Goal: Task Accomplishment & Management: Manage account settings

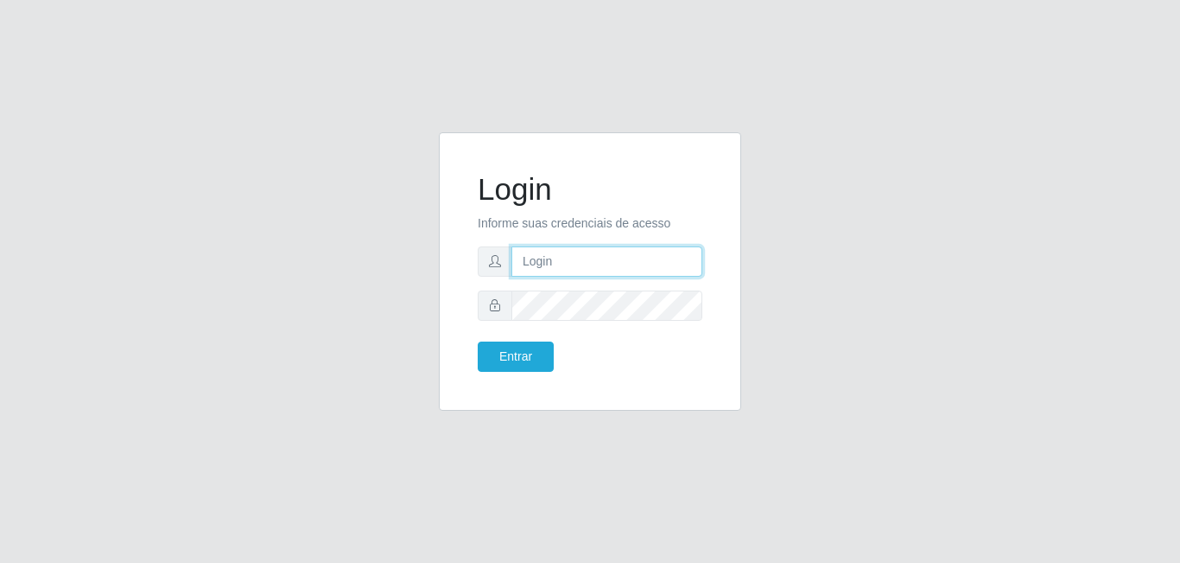
type input "[EMAIL_ADDRESS][DOMAIN_NAME]"
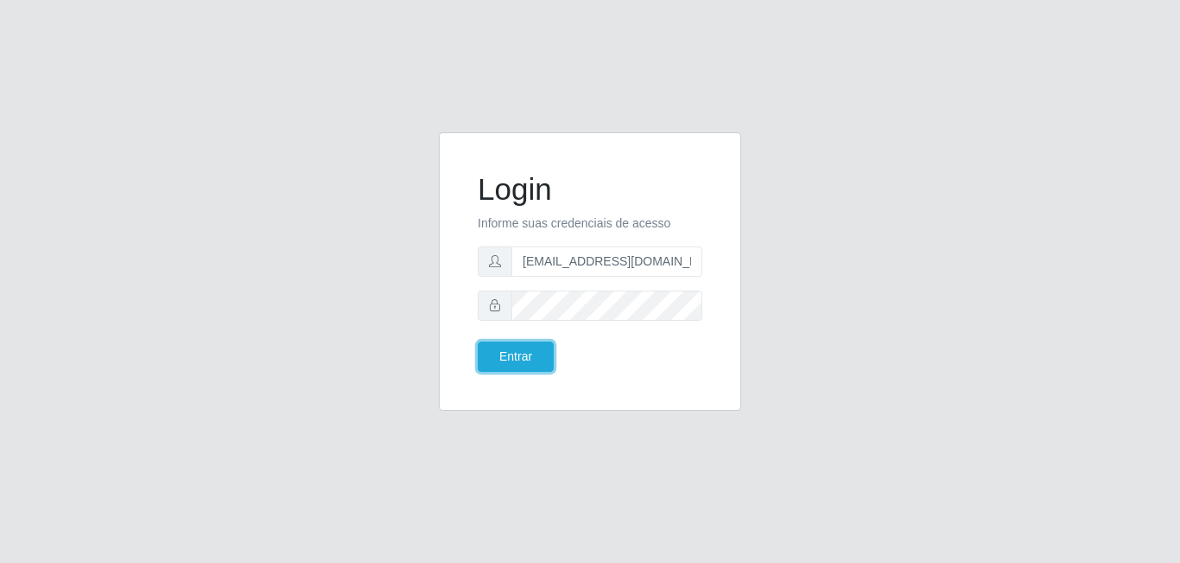
click at [518, 360] on button "Entrar" at bounding box center [516, 356] width 76 height 30
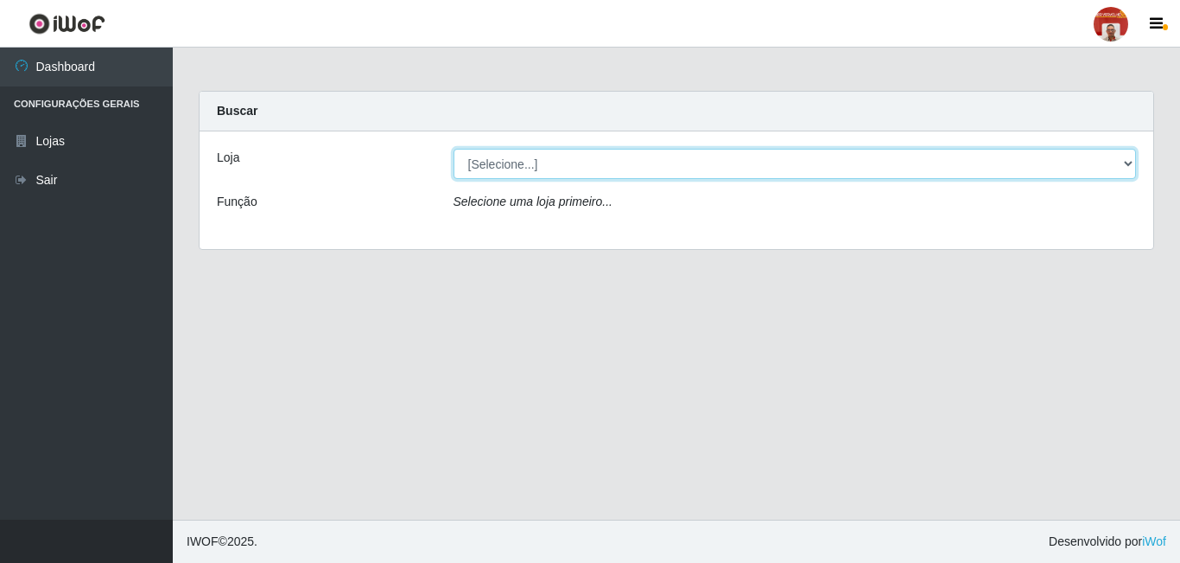
click at [1125, 161] on select "[Selecione...] Mar Vermelho - Loja 04" at bounding box center [796, 164] width 684 height 30
select select "251"
click at [454, 149] on select "[Selecione...] Mar Vermelho - Loja 04" at bounding box center [796, 164] width 684 height 30
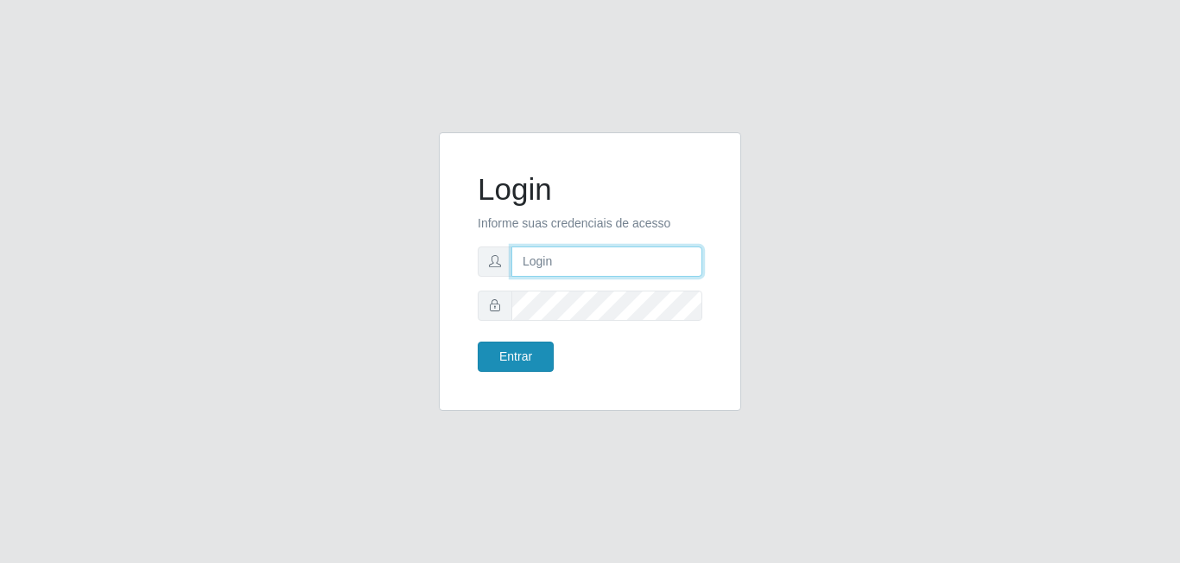
type input "[EMAIL_ADDRESS][DOMAIN_NAME]"
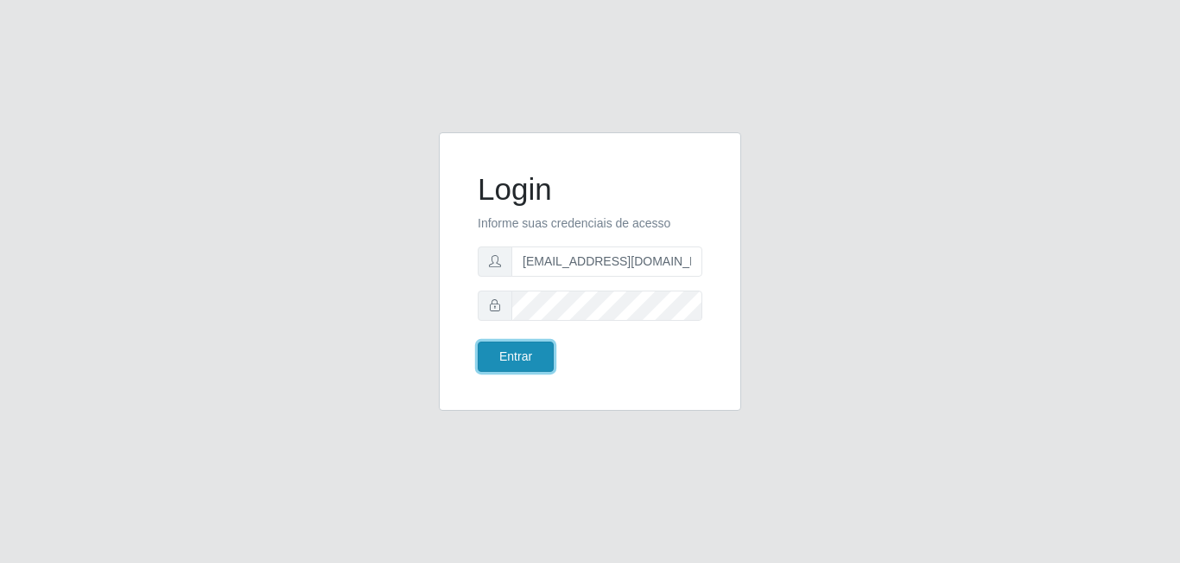
click at [543, 363] on button "Entrar" at bounding box center [516, 356] width 76 height 30
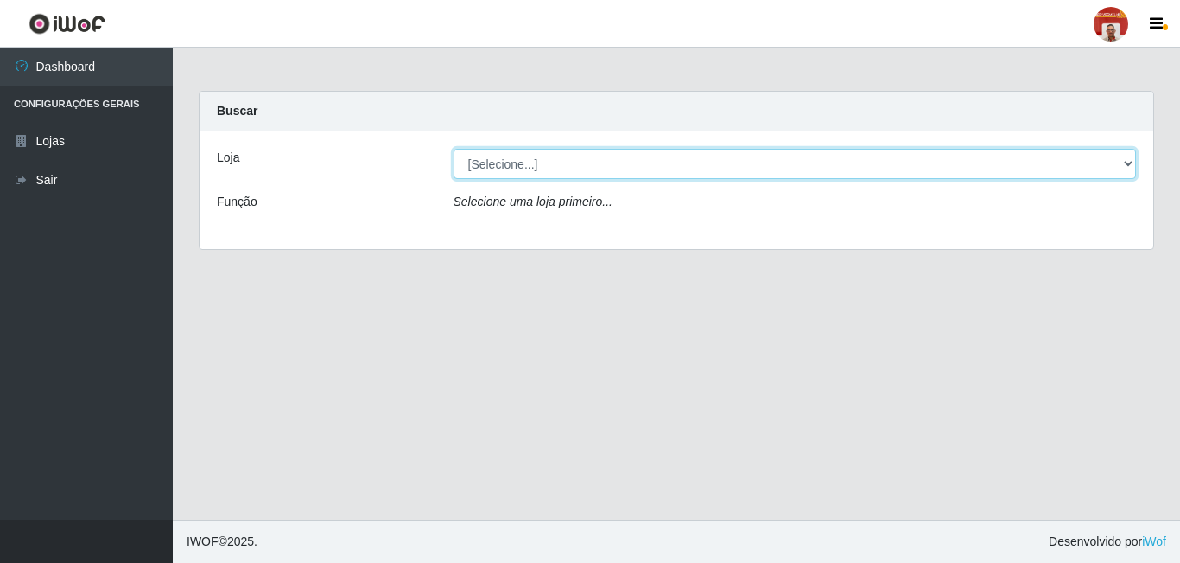
click at [1125, 166] on select "[Selecione...] Mar Vermelho - Loja 04" at bounding box center [796, 164] width 684 height 30
select select "251"
click at [454, 149] on select "[Selecione...] Mar Vermelho - Loja 04" at bounding box center [796, 164] width 684 height 30
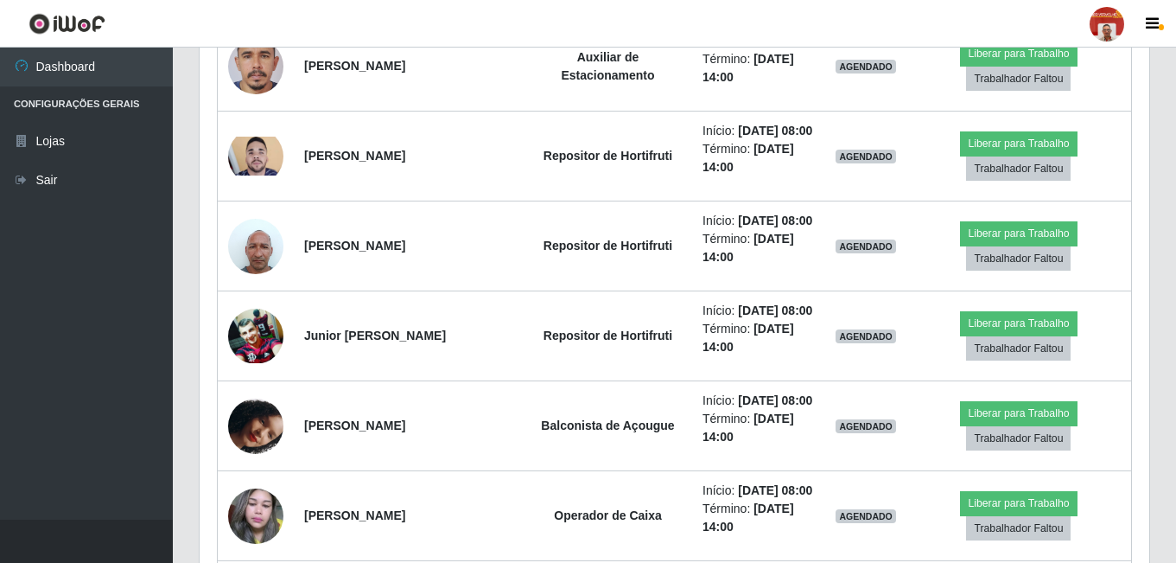
scroll to position [951, 0]
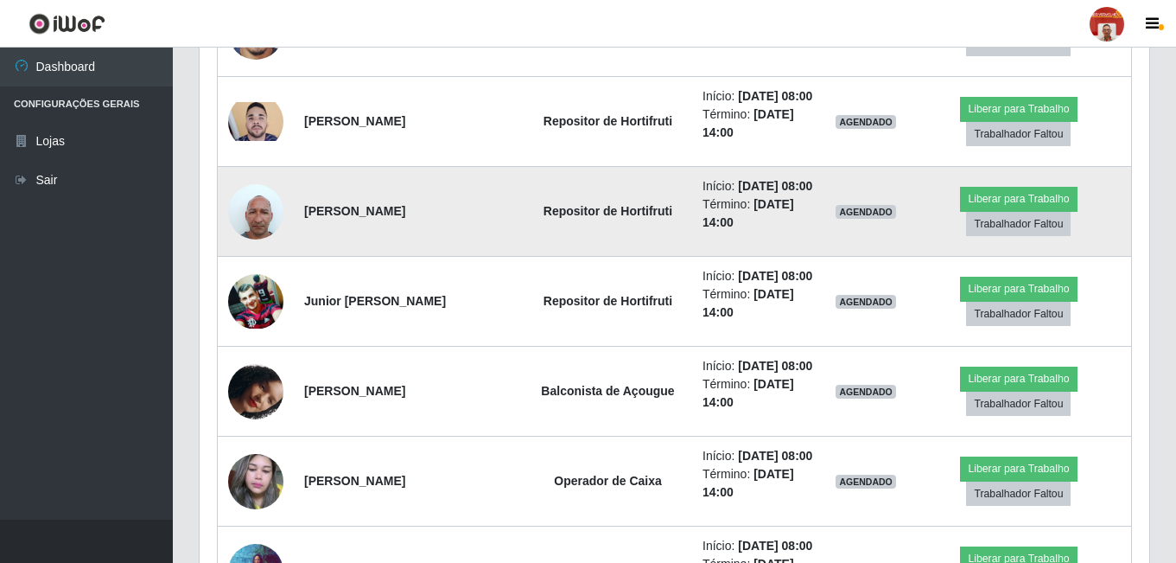
click at [261, 248] on img at bounding box center [255, 211] width 55 height 73
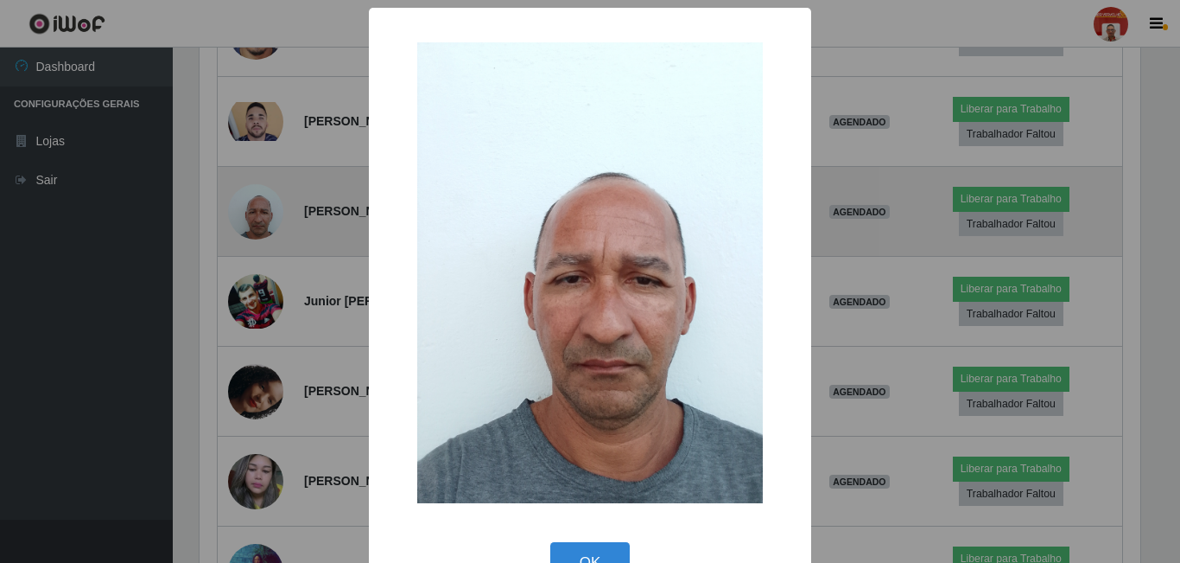
click at [260, 294] on div "× OK Cancel" at bounding box center [590, 281] width 1180 height 563
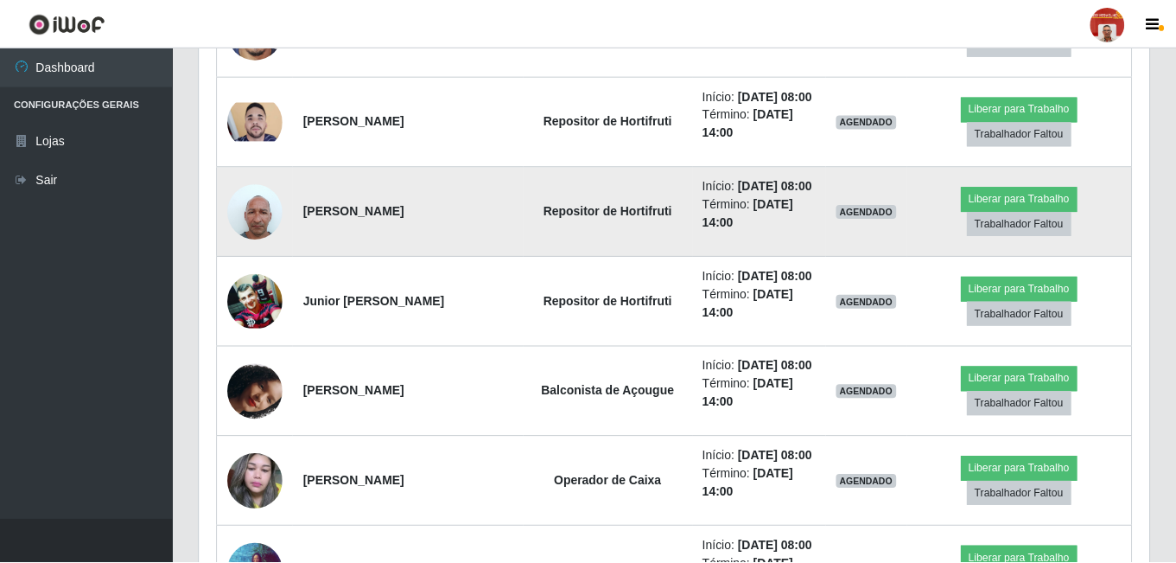
scroll to position [359, 950]
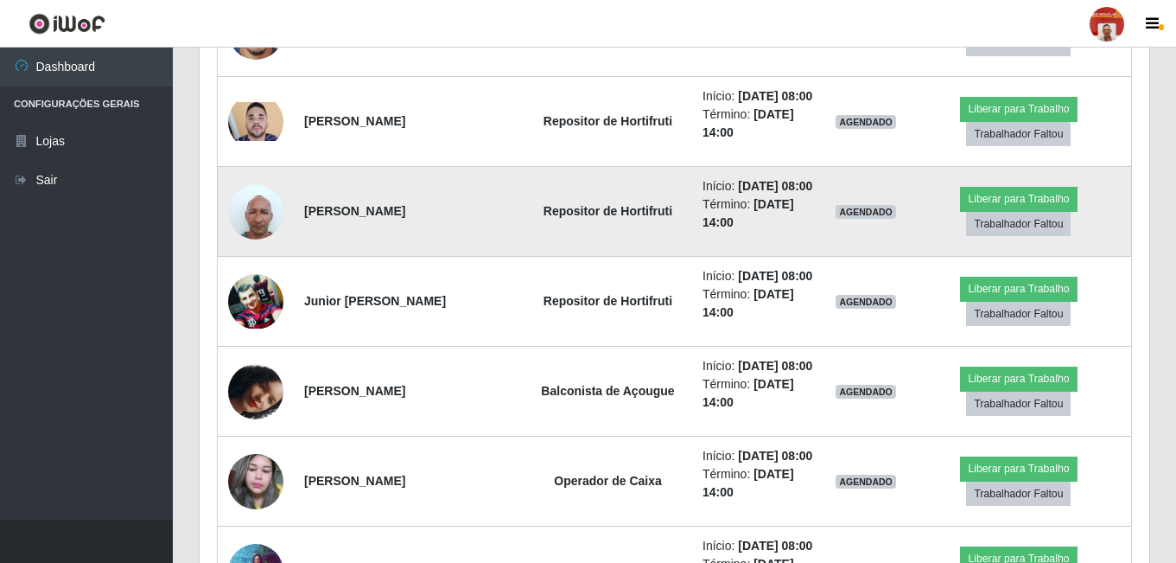
click at [309, 218] on strong "[PERSON_NAME]" at bounding box center [354, 211] width 101 height 14
drag, startPoint x: 306, startPoint y: 294, endPoint x: 474, endPoint y: 302, distance: 168.7
click at [474, 257] on td "[PERSON_NAME]" at bounding box center [409, 212] width 230 height 90
copy strong "[PERSON_NAME]"
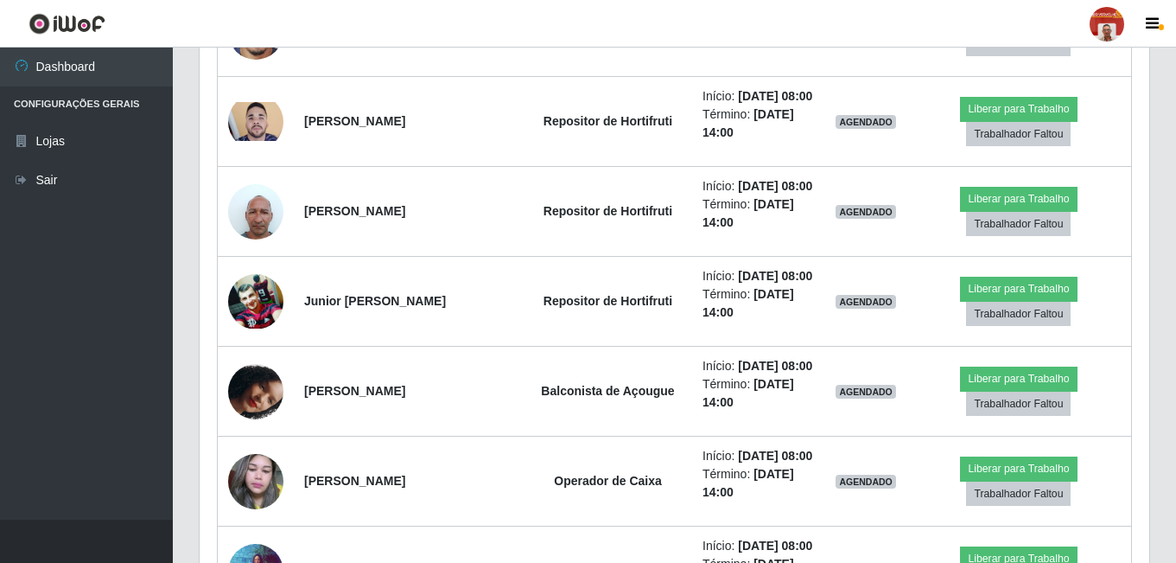
click at [1104, 27] on div at bounding box center [1107, 24] width 35 height 35
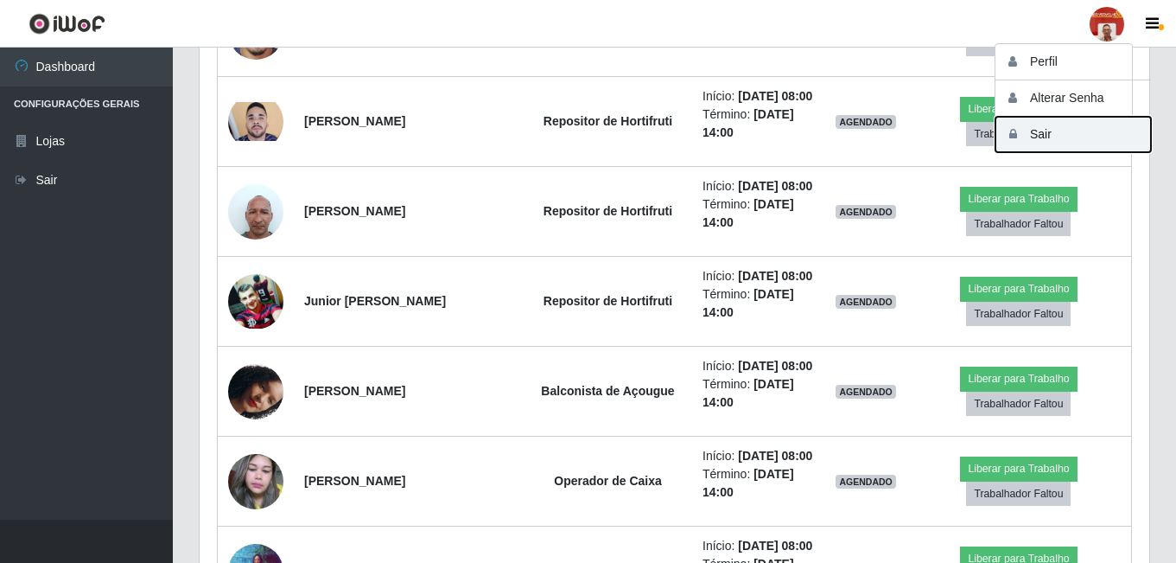
click at [1044, 135] on button "Sair" at bounding box center [1074, 134] width 156 height 35
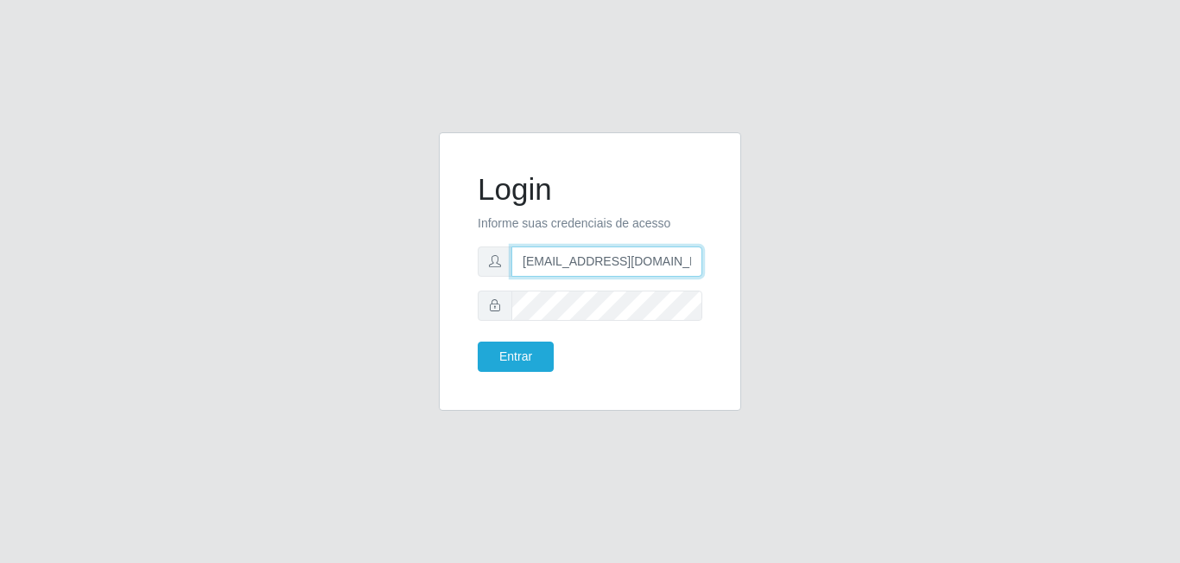
click at [656, 260] on input "[EMAIL_ADDRESS][DOMAIN_NAME]" at bounding box center [607, 261] width 191 height 30
type input "gerente.loja4@marvermelhoatacado.com.br"
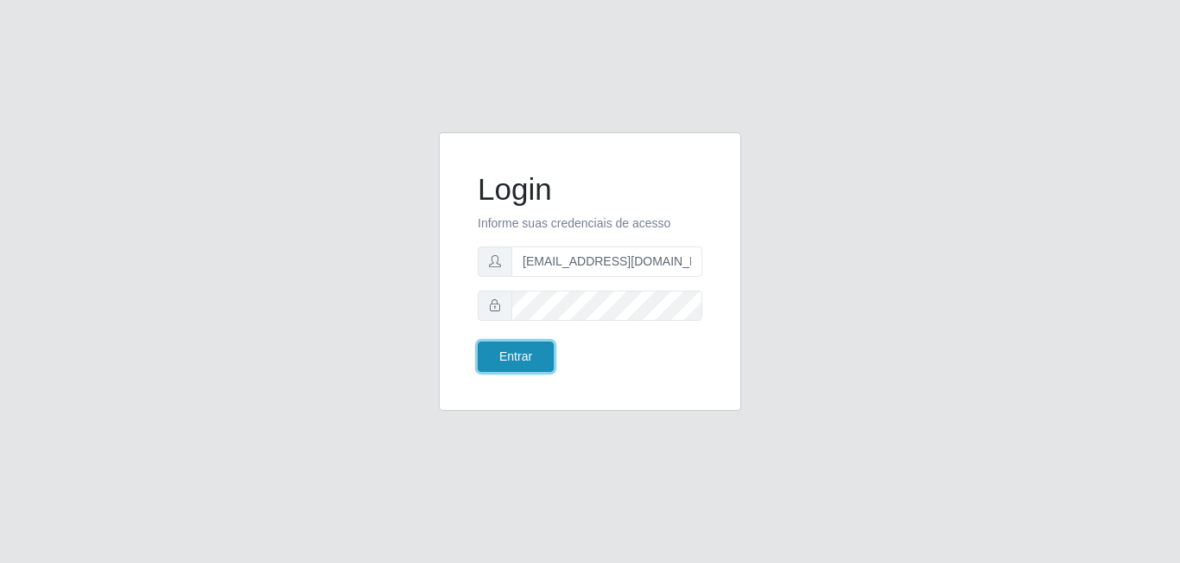
click at [501, 360] on button "Entrar" at bounding box center [516, 356] width 76 height 30
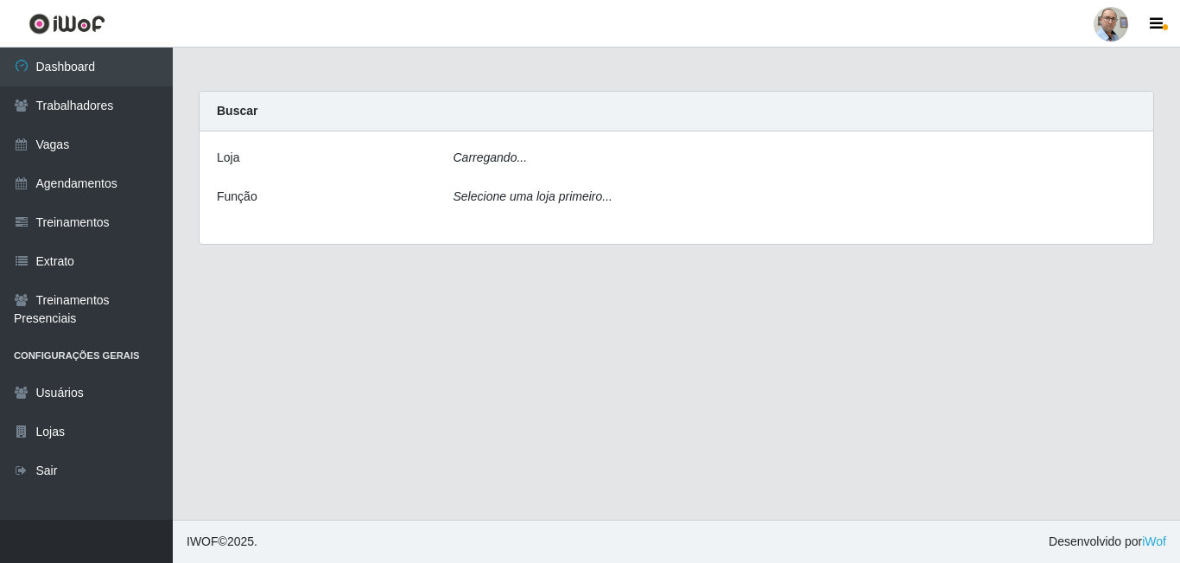
click at [531, 156] on div "Carregando..." at bounding box center [795, 161] width 709 height 25
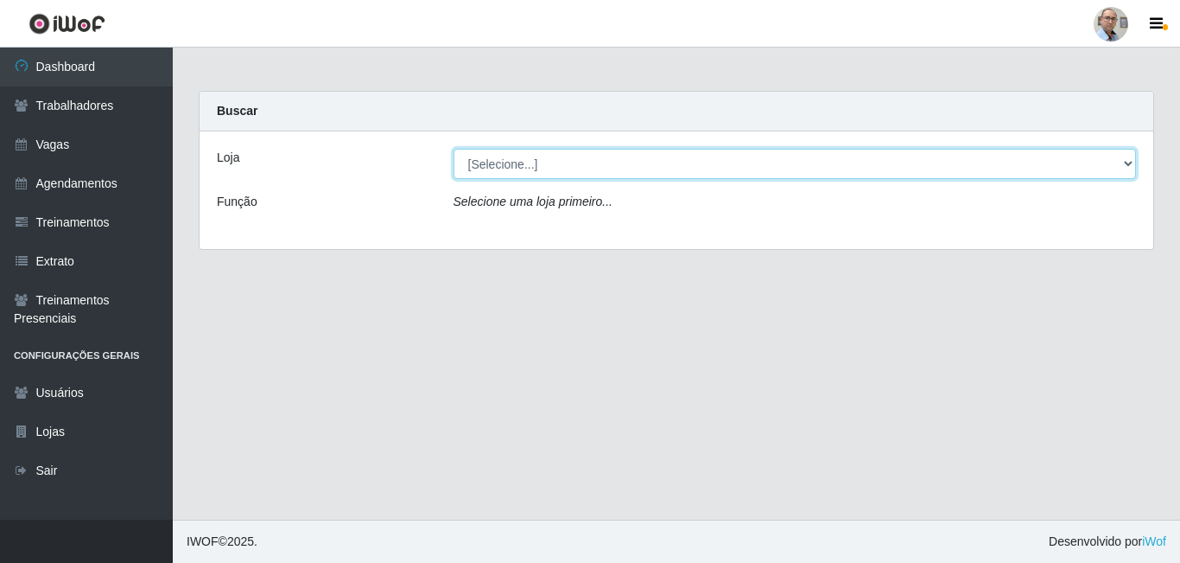
click at [593, 162] on select "[Selecione...] Mar Vermelho - Loja 04" at bounding box center [796, 164] width 684 height 30
select select "251"
click at [454, 149] on select "[Selecione...] Mar Vermelho - Loja 04" at bounding box center [796, 164] width 684 height 30
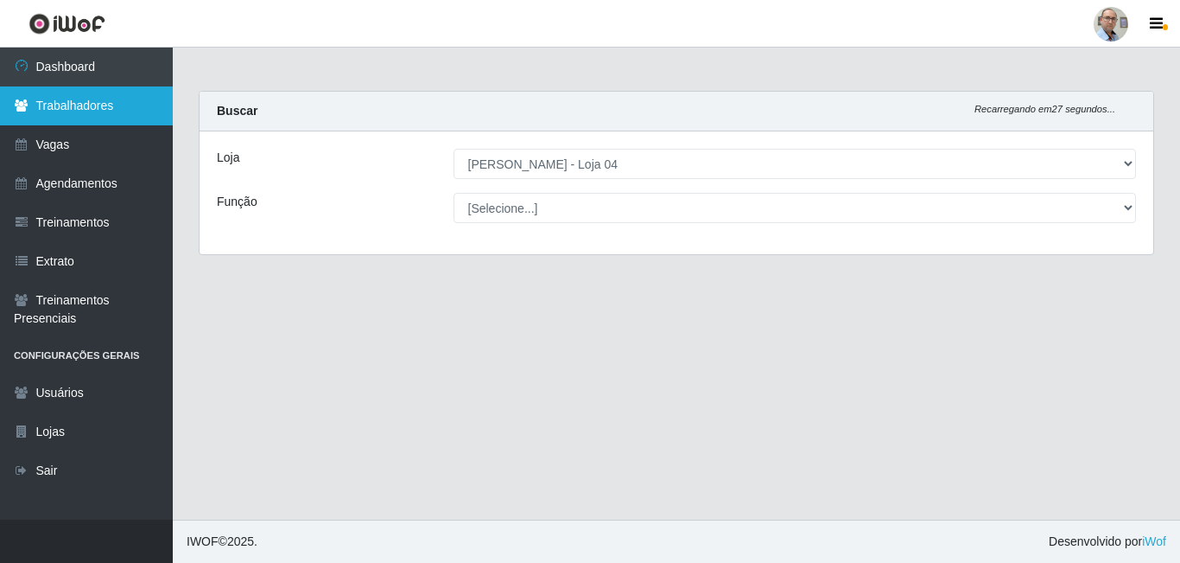
click at [89, 107] on link "Trabalhadores" at bounding box center [86, 105] width 173 height 39
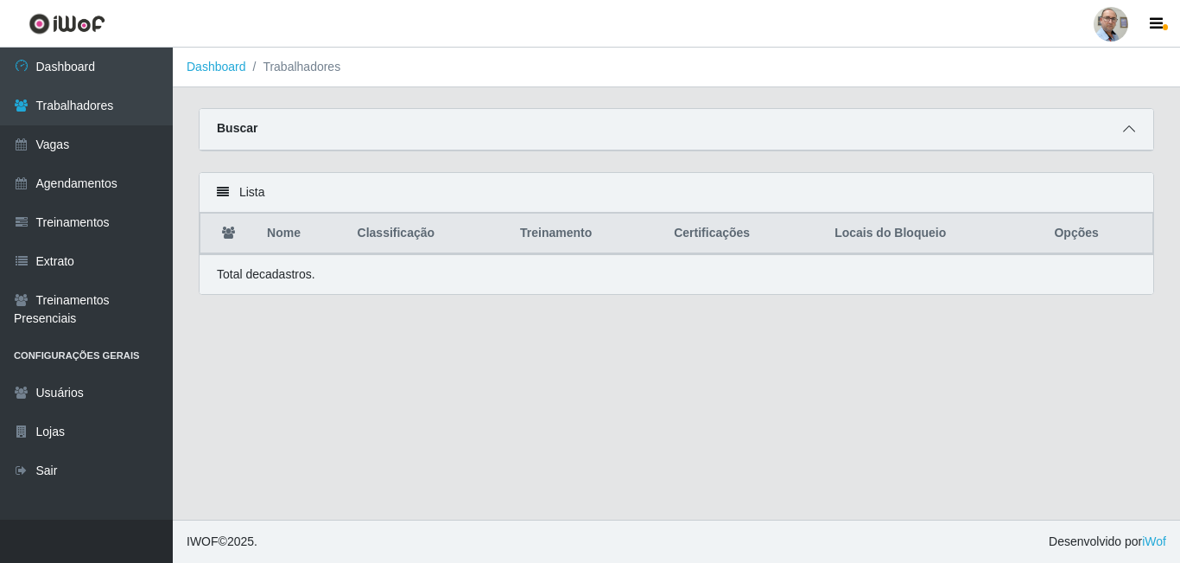
click at [1134, 135] on icon at bounding box center [1129, 129] width 12 height 12
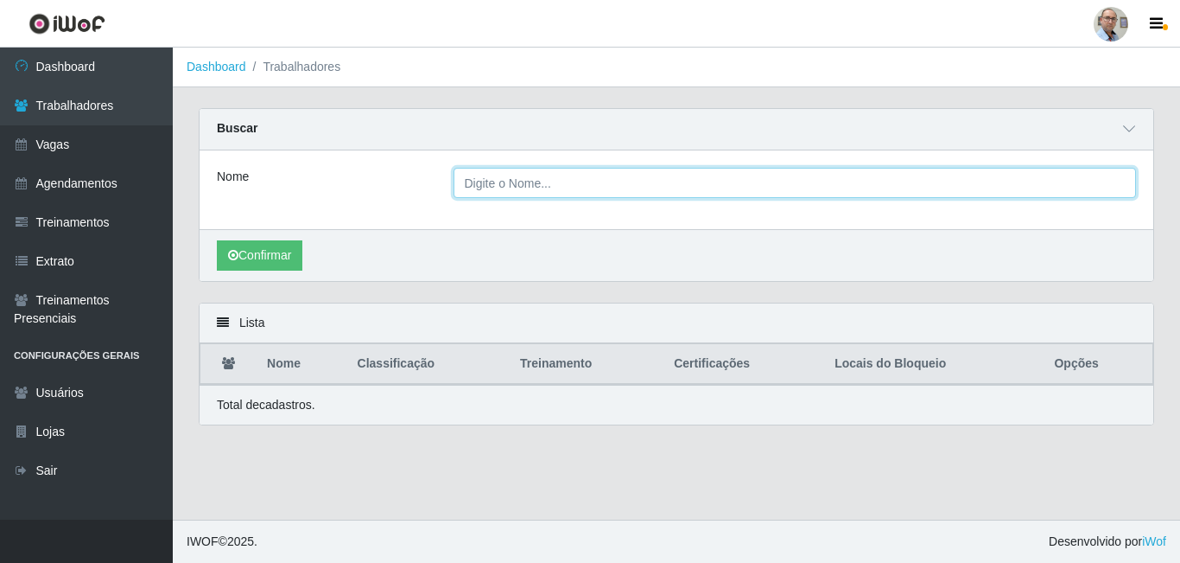
click at [664, 188] on input "Nome" at bounding box center [796, 183] width 684 height 30
paste input "[PERSON_NAME]"
type input "[PERSON_NAME]"
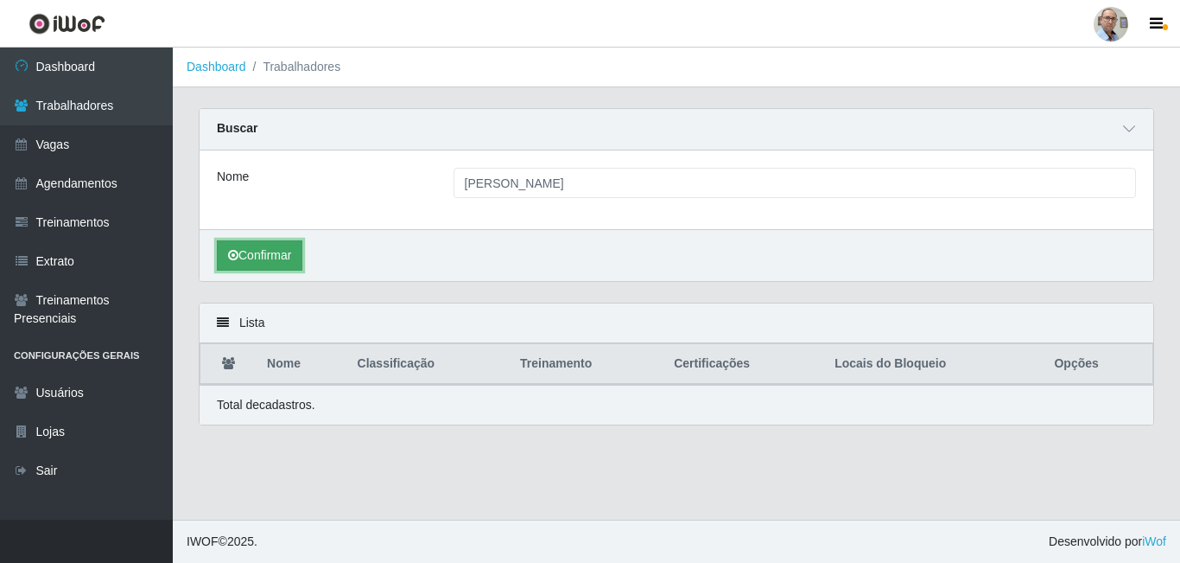
click at [270, 250] on button "Confirmar" at bounding box center [260, 255] width 86 height 30
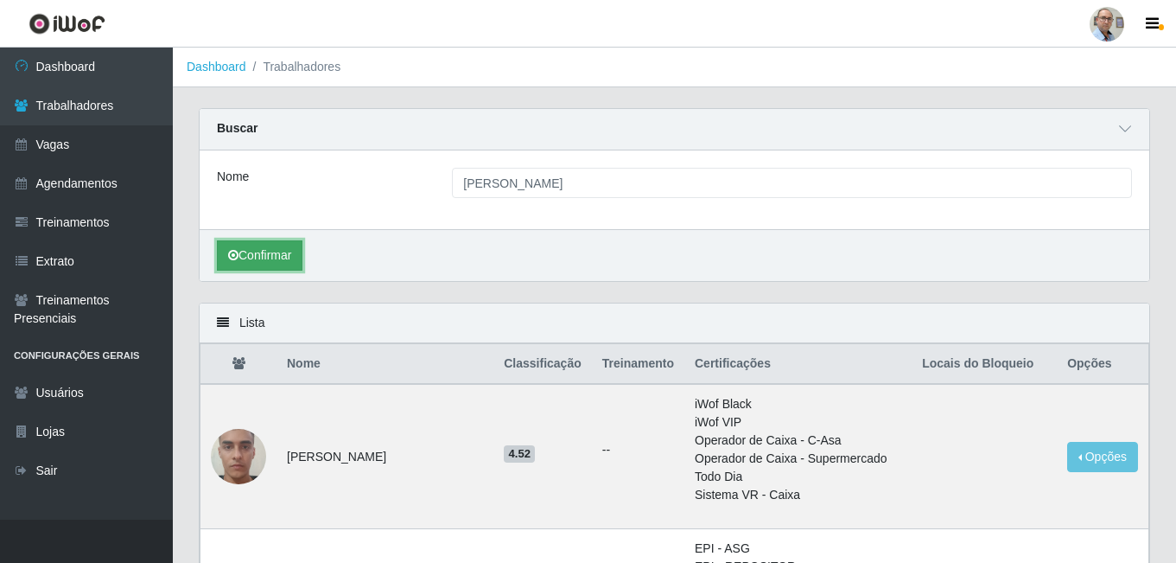
click at [278, 250] on button "Confirmar" at bounding box center [260, 255] width 86 height 30
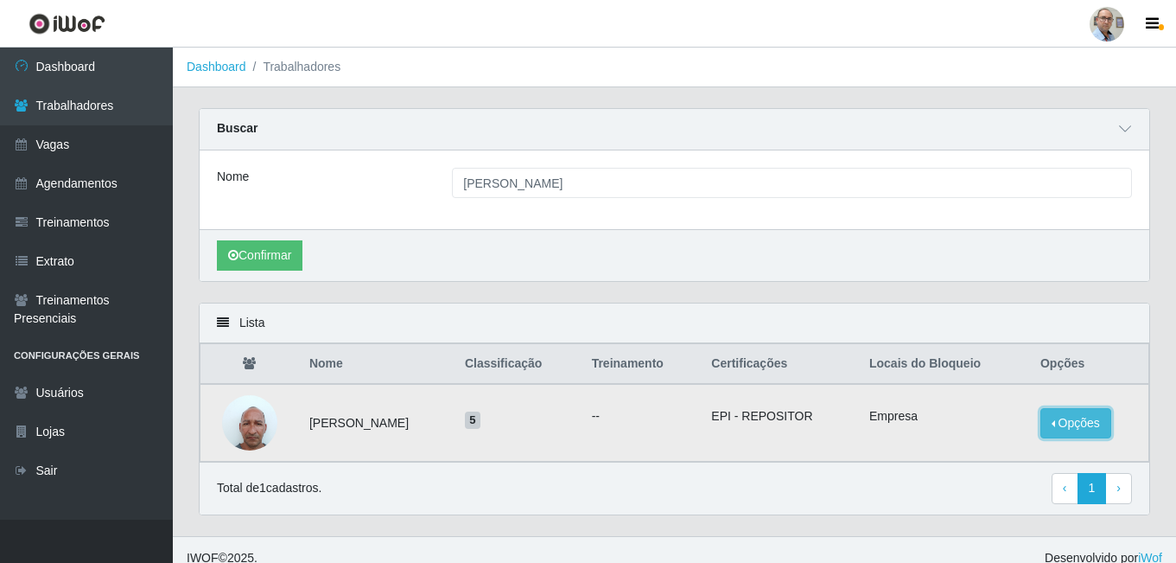
click at [1072, 423] on button "Opções" at bounding box center [1075, 423] width 71 height 30
click at [957, 441] on button "Bloquear - Loja" at bounding box center [958, 439] width 159 height 35
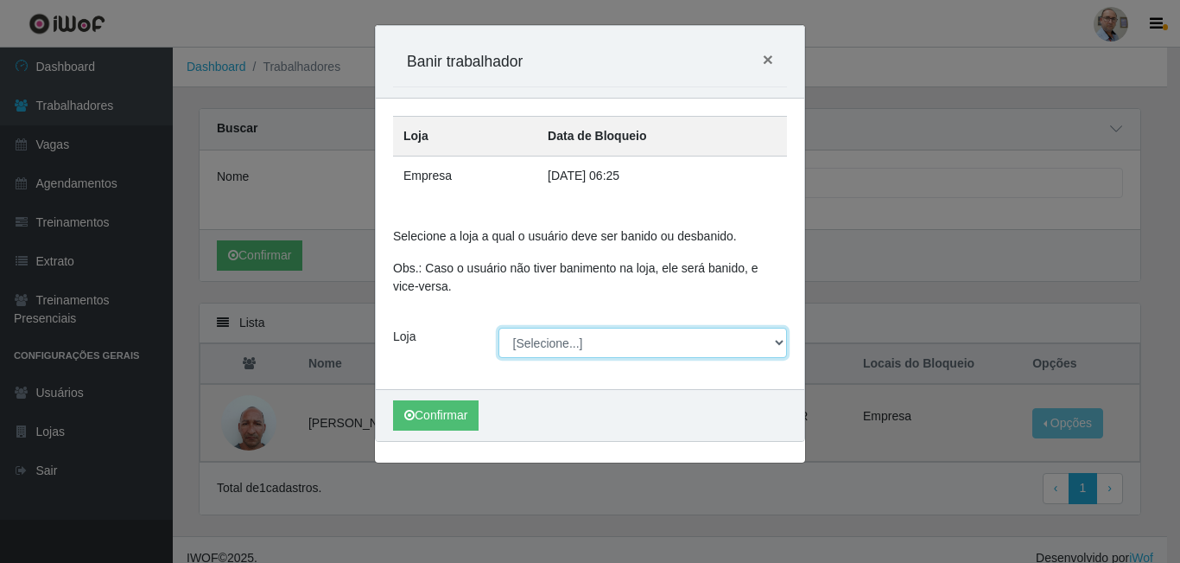
click at [572, 342] on select "[Selecione...] Mar Vermelho - Loja 04" at bounding box center [643, 343] width 289 height 30
select select "251"
click at [499, 328] on select "[Selecione...] Mar Vermelho - Loja 04" at bounding box center [643, 343] width 289 height 30
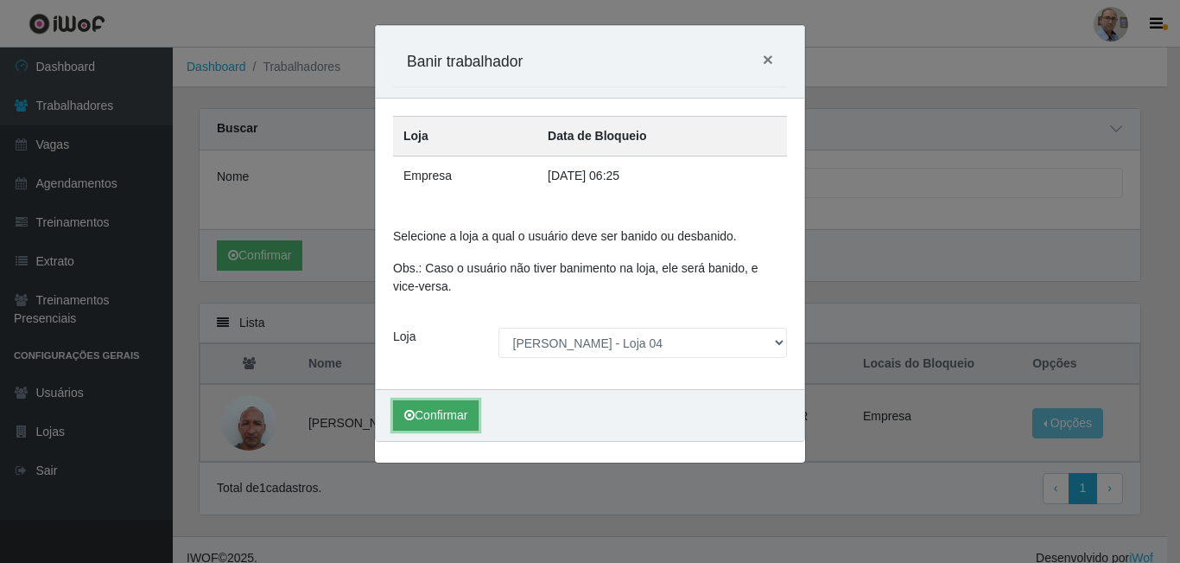
click at [458, 402] on button "Confirmar" at bounding box center [436, 415] width 86 height 30
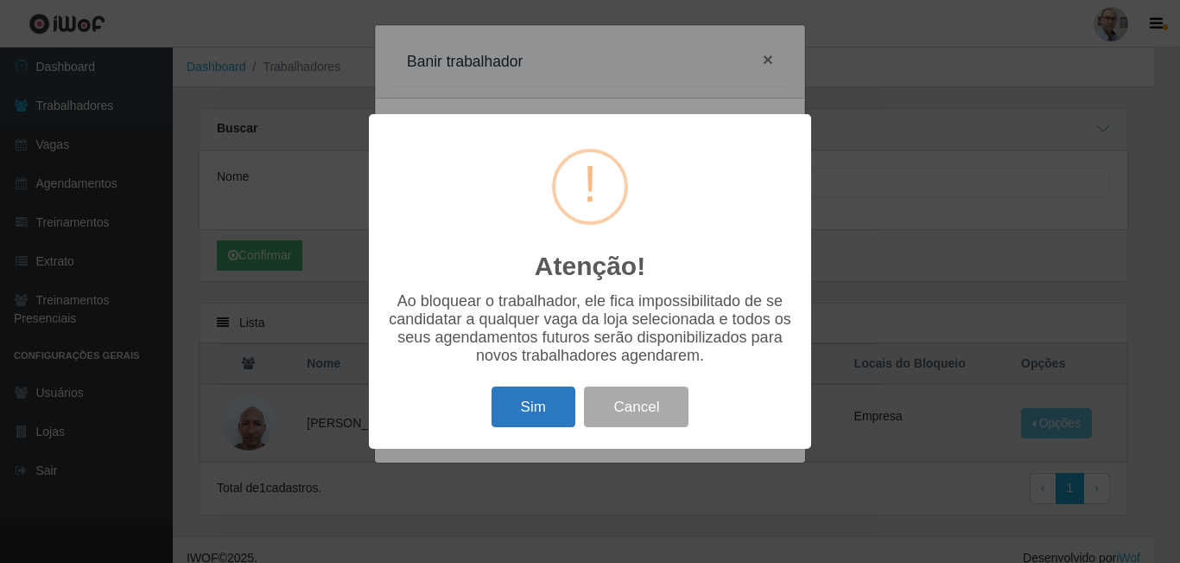
click at [558, 403] on button "Sim" at bounding box center [534, 406] width 84 height 41
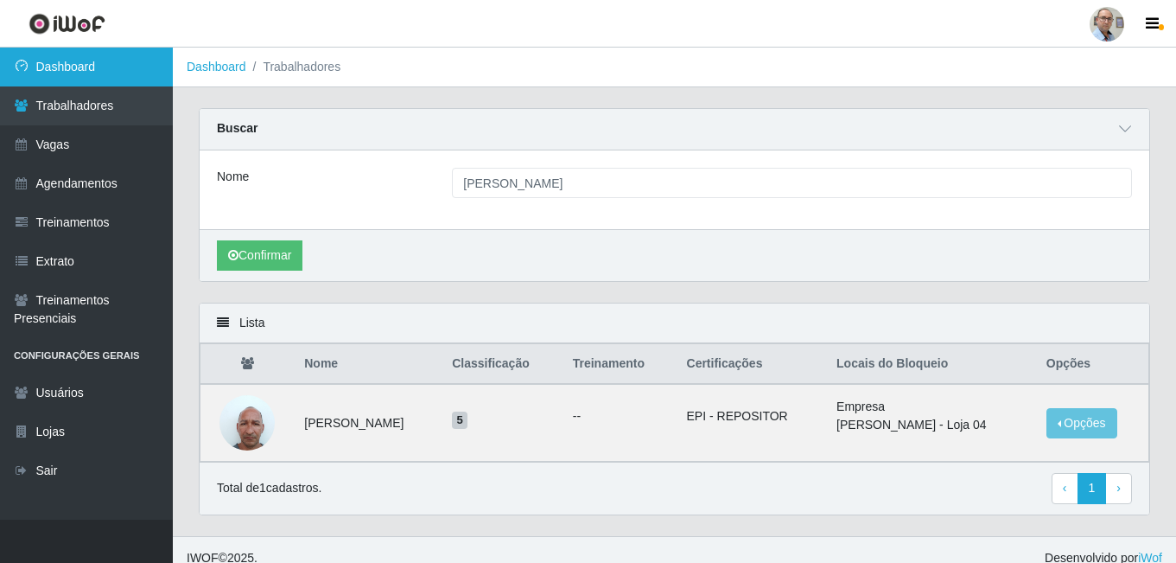
click at [65, 69] on link "Dashboard" at bounding box center [86, 67] width 173 height 39
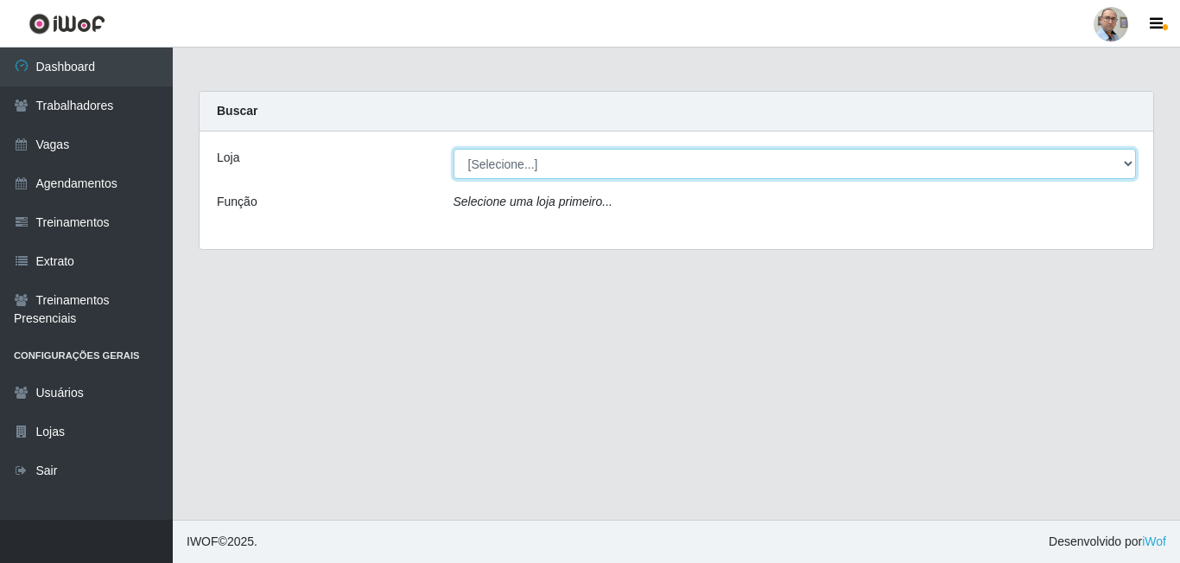
click at [757, 160] on select "[Selecione...] Mar Vermelho - Loja 04" at bounding box center [796, 164] width 684 height 30
select select "251"
click at [454, 149] on select "[Selecione...] Mar Vermelho - Loja 04" at bounding box center [796, 164] width 684 height 30
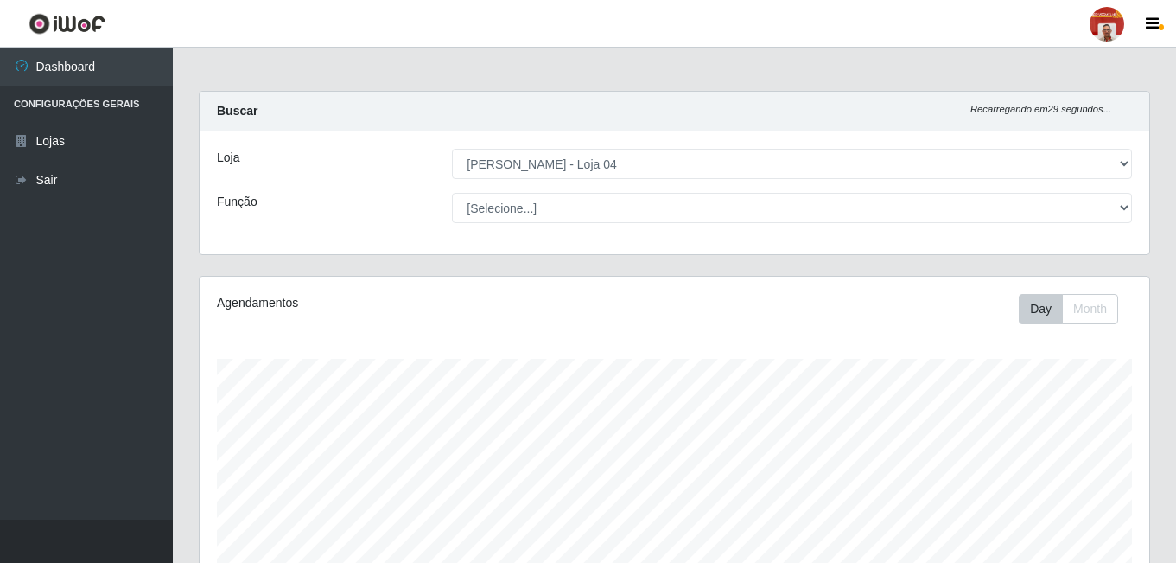
select select "251"
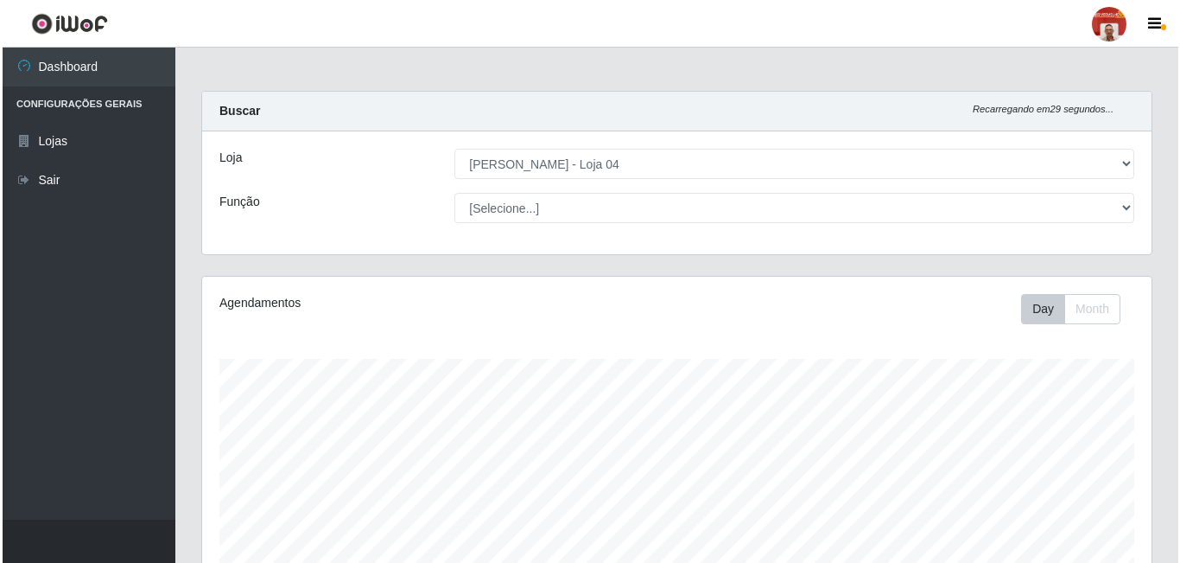
scroll to position [359, 950]
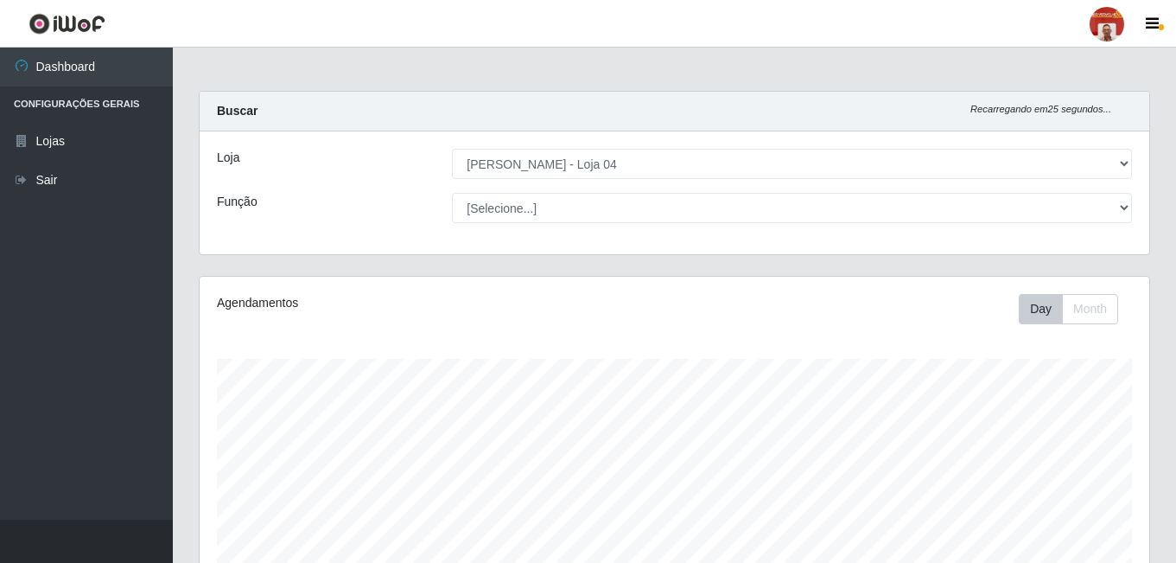
click at [1099, 22] on div at bounding box center [1107, 24] width 35 height 35
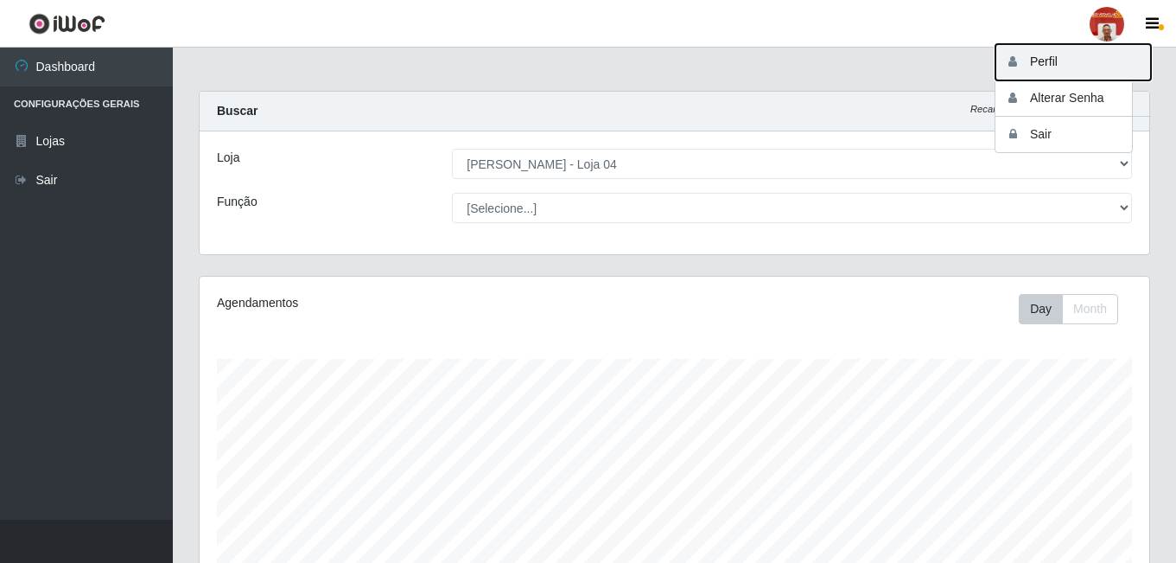
click at [1053, 60] on button "Perfil" at bounding box center [1074, 62] width 156 height 36
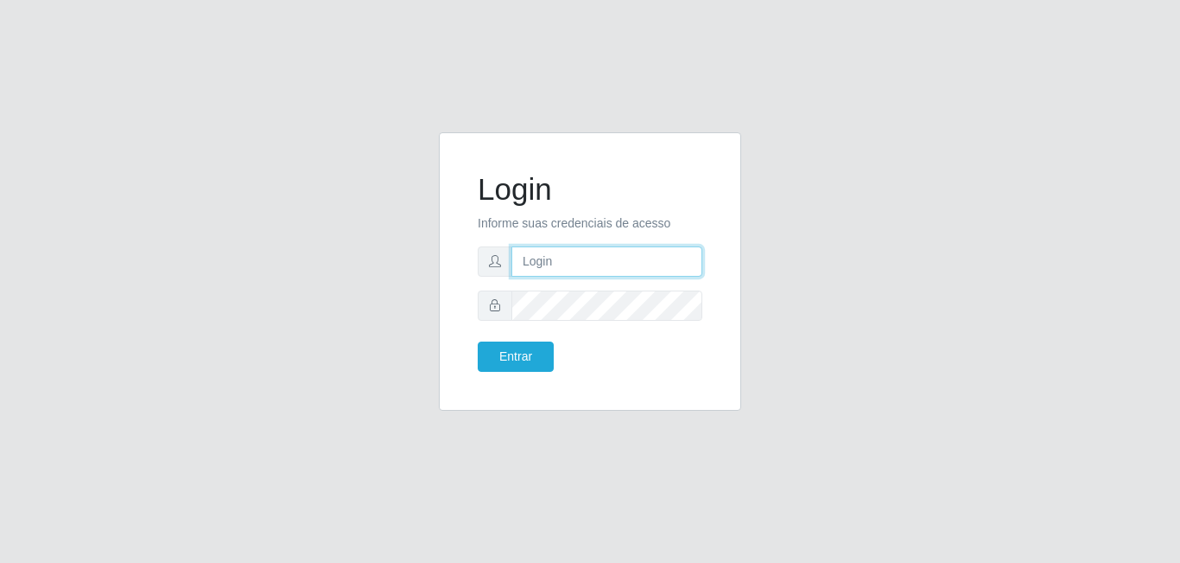
type input "[EMAIL_ADDRESS][DOMAIN_NAME]"
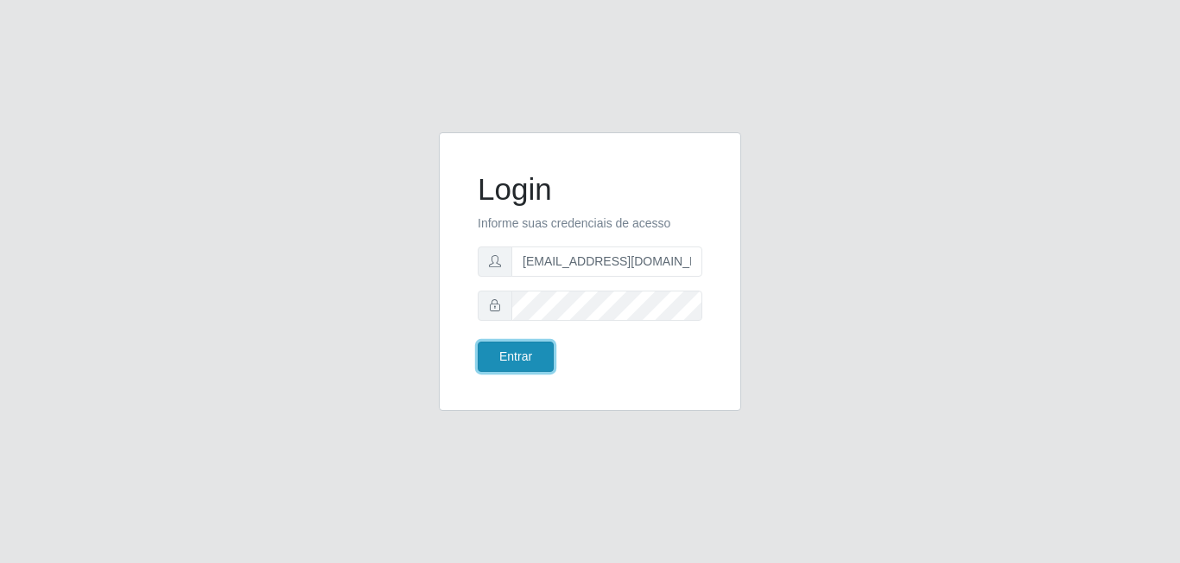
click at [524, 348] on button "Entrar" at bounding box center [516, 356] width 76 height 30
